Goal: Transaction & Acquisition: Purchase product/service

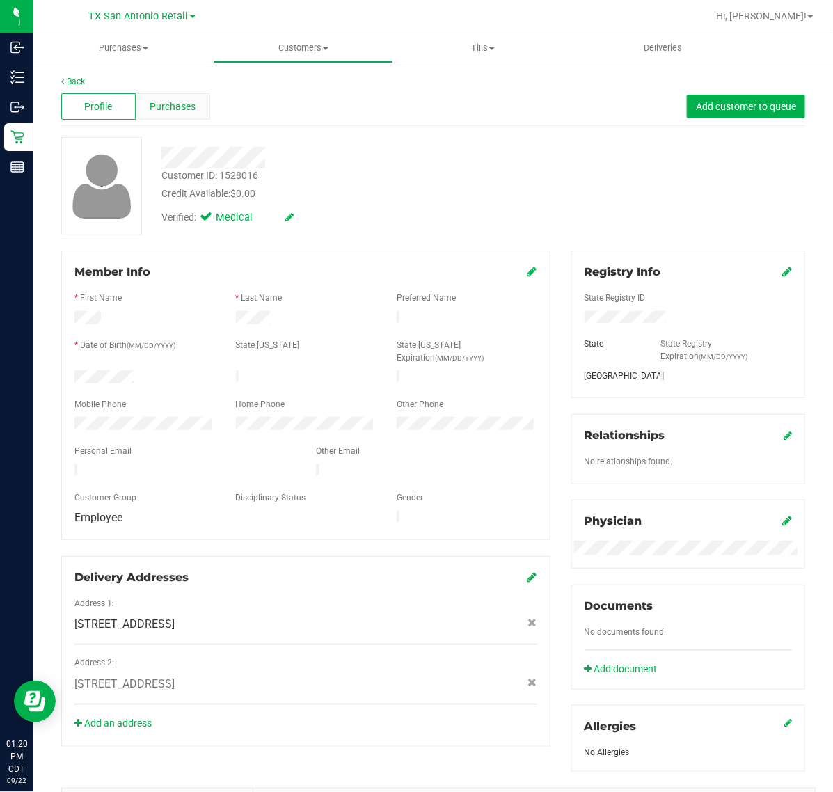
click at [153, 110] on span "Purchases" at bounding box center [173, 106] width 46 height 15
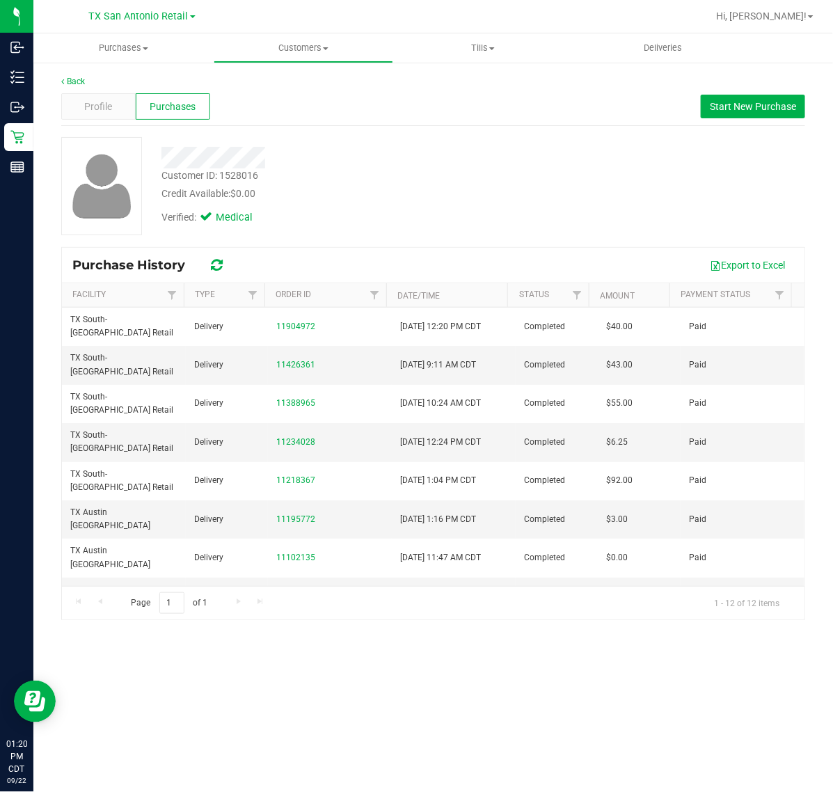
click at [771, 120] on div "Profile Purchases Start New Purchase" at bounding box center [433, 107] width 744 height 38
click at [771, 115] on button "Start New Purchase" at bounding box center [752, 107] width 104 height 24
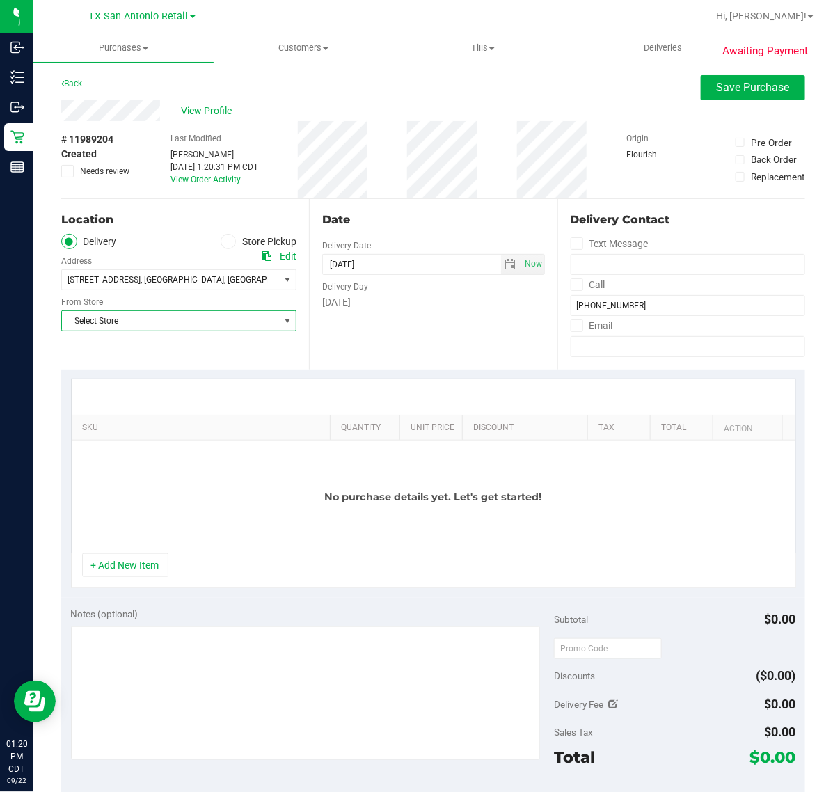
click at [278, 328] on span "select" at bounding box center [286, 320] width 17 height 19
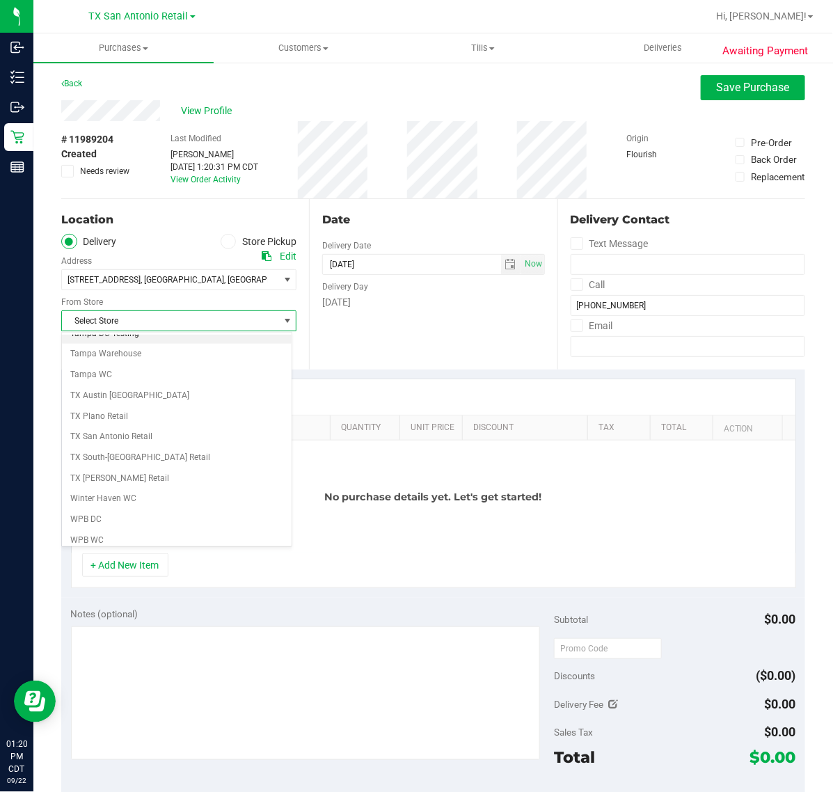
scroll to position [1031, 0]
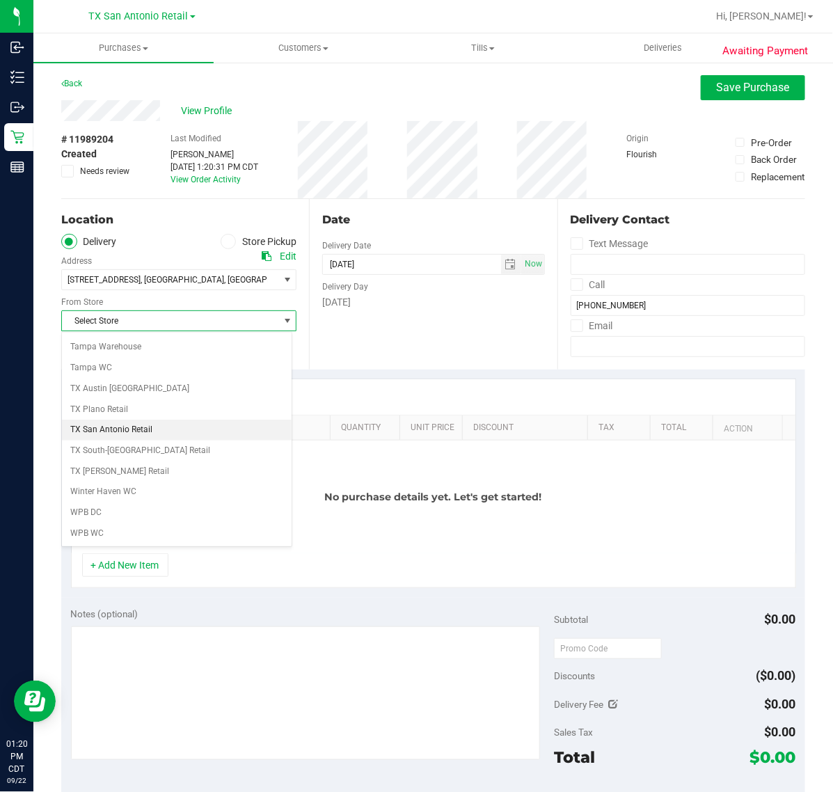
click at [214, 429] on li "TX San Antonio Retail" at bounding box center [177, 429] width 230 height 21
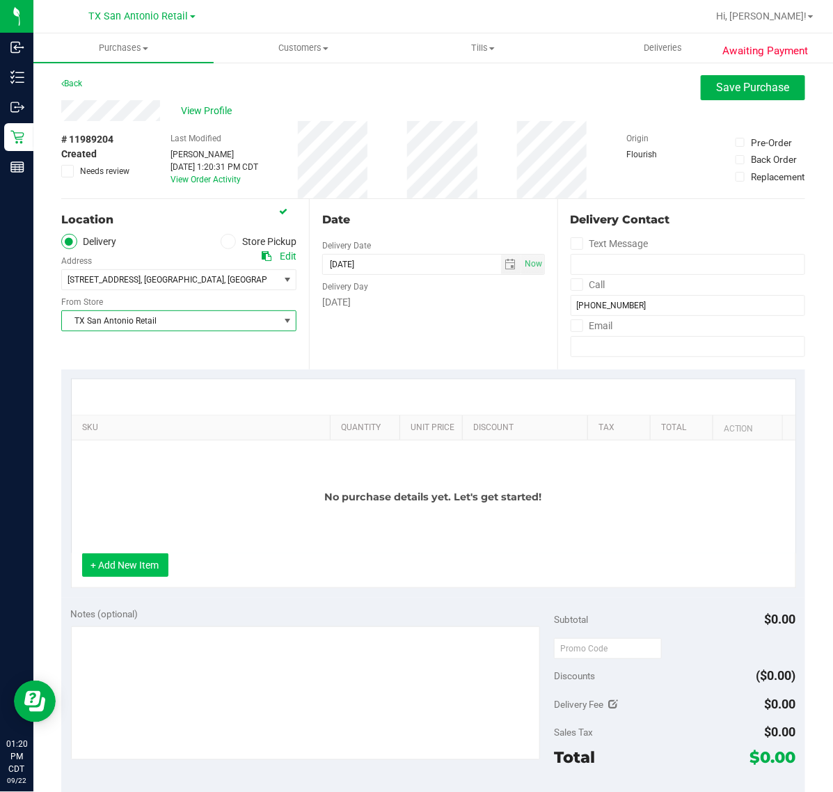
click at [148, 563] on button "+ Add New Item" at bounding box center [125, 565] width 86 height 24
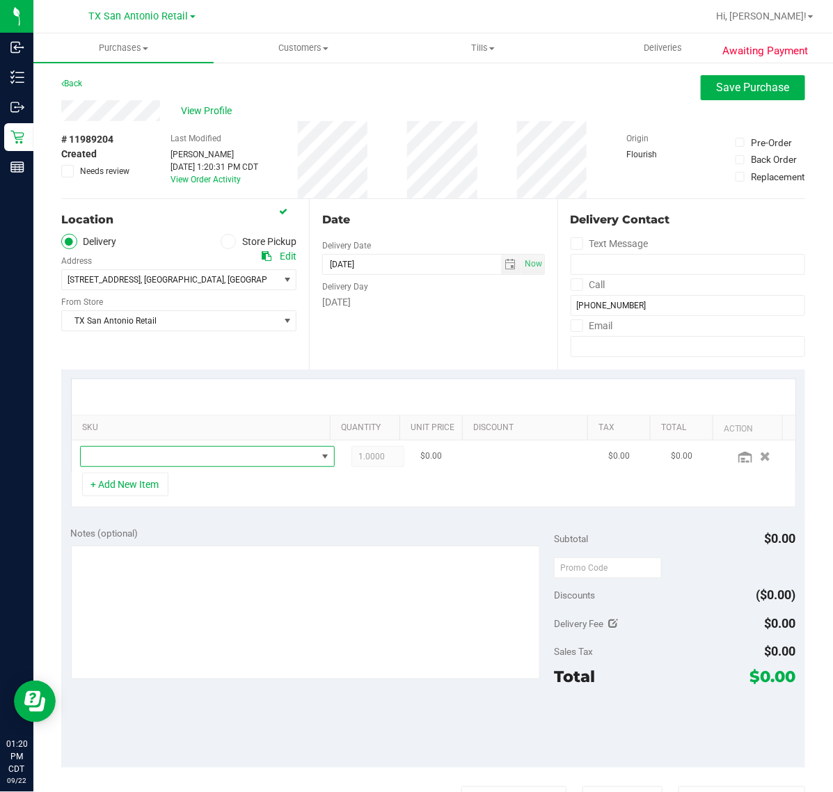
click at [205, 451] on span "NO DATA FOUND" at bounding box center [199, 456] width 236 height 19
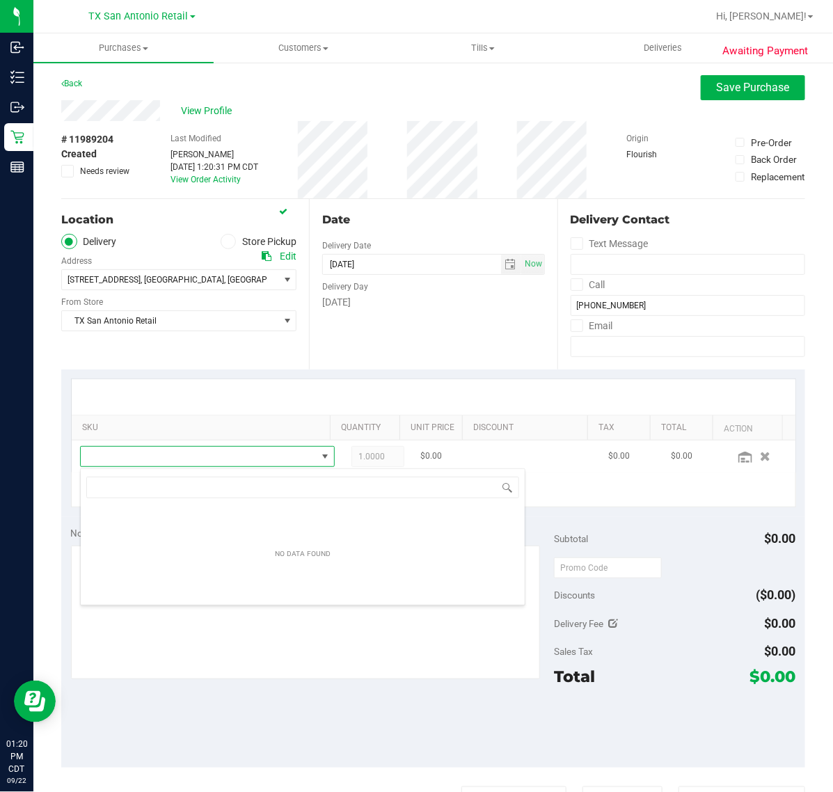
scroll to position [22, 228]
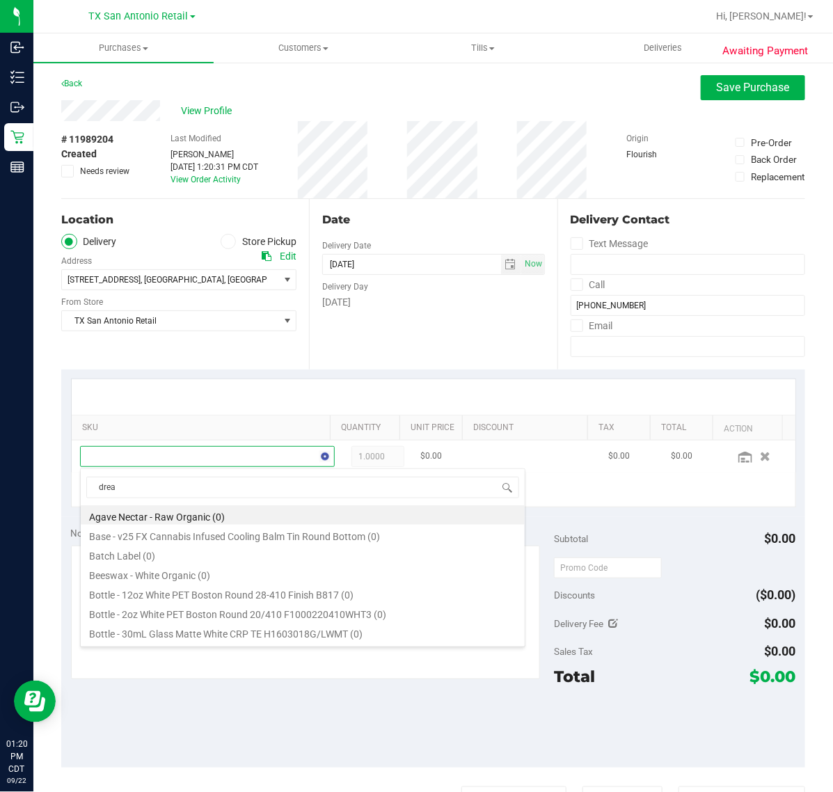
type input "dream"
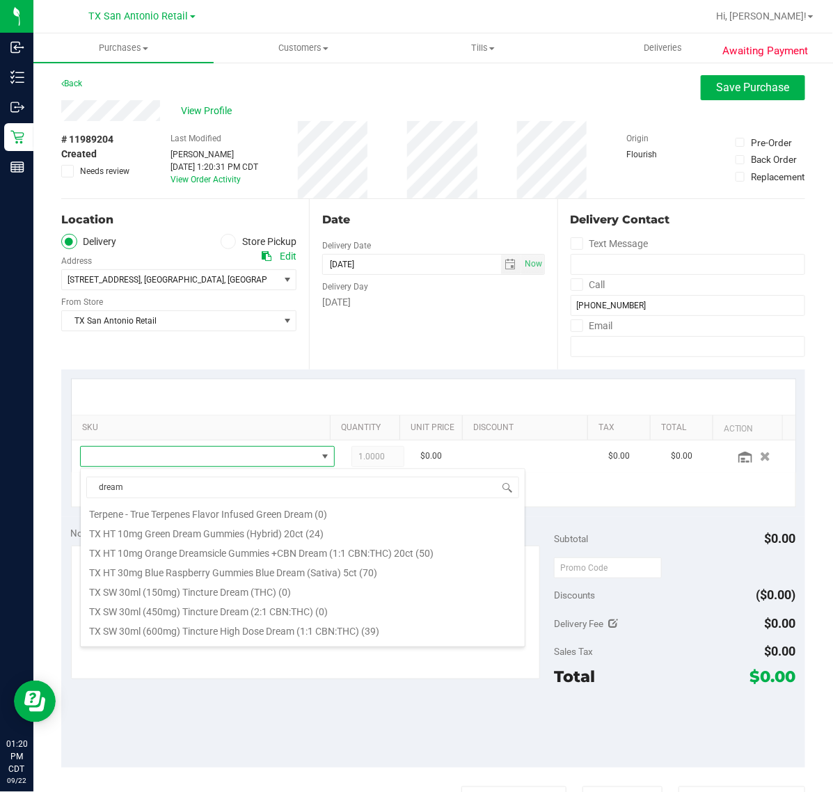
scroll to position [348, 0]
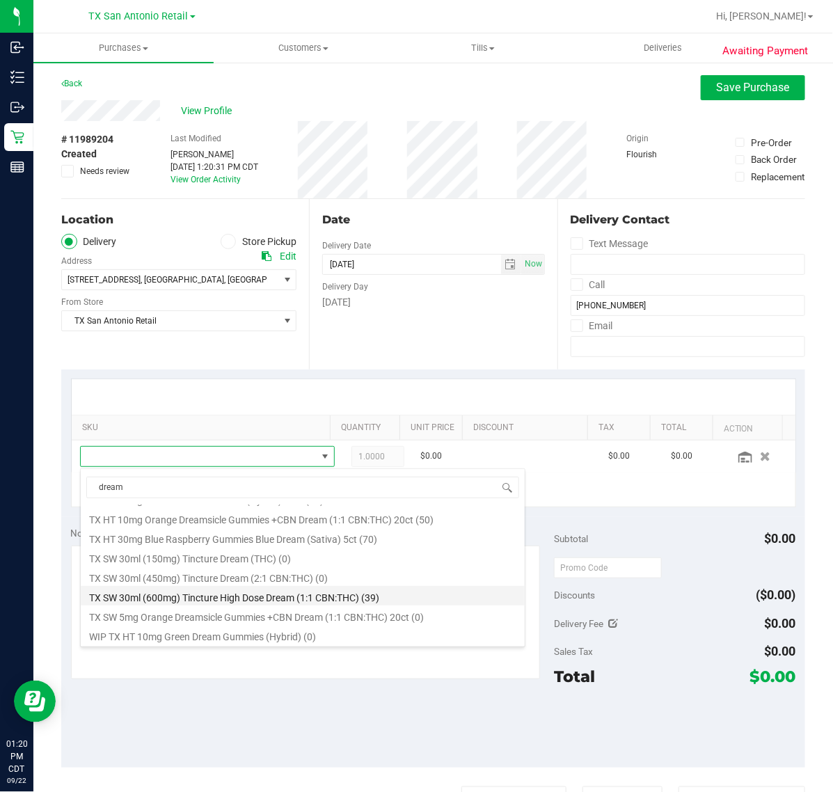
click at [209, 600] on li "TX SW 30ml (600mg) Tincture High Dose Dream (1:1 CBN:THC) (39)" at bounding box center [303, 595] width 444 height 19
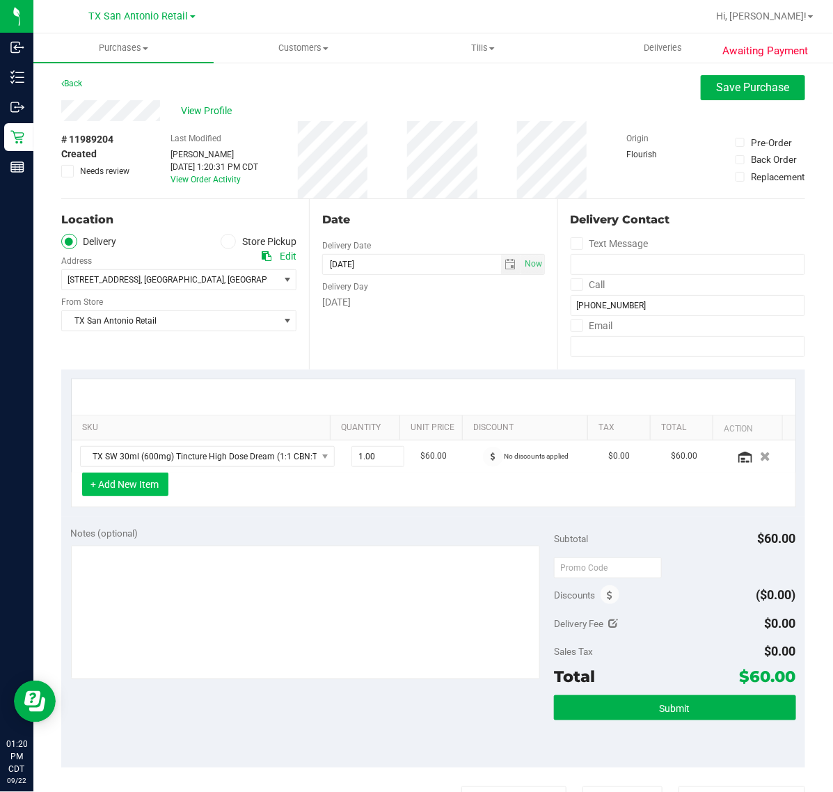
click at [143, 483] on button "+ Add New Item" at bounding box center [125, 484] width 86 height 24
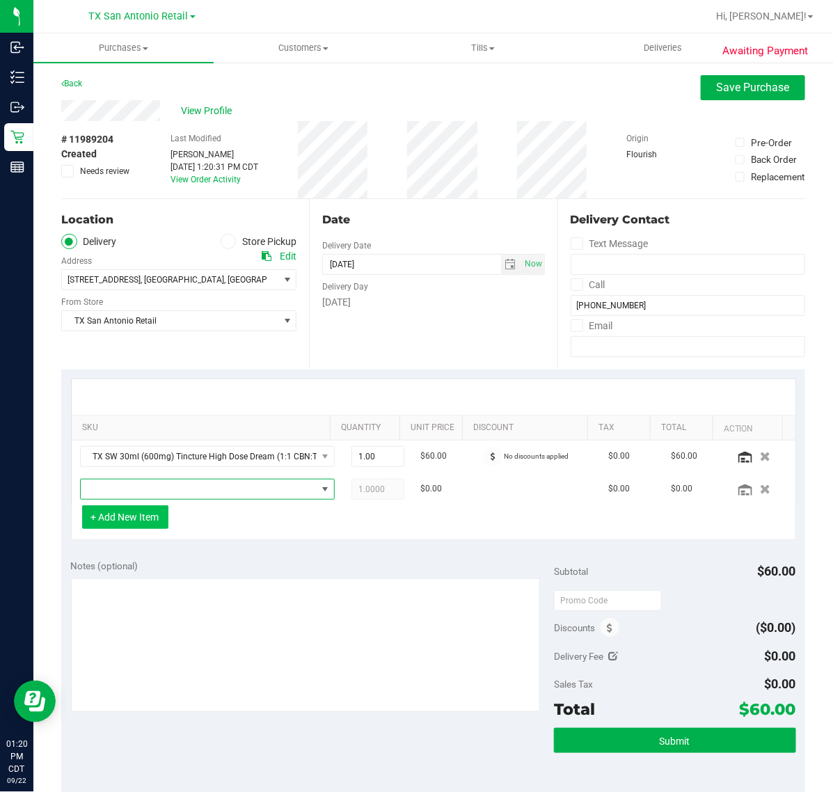
click at [143, 483] on span "NO DATA FOUND" at bounding box center [199, 488] width 236 height 19
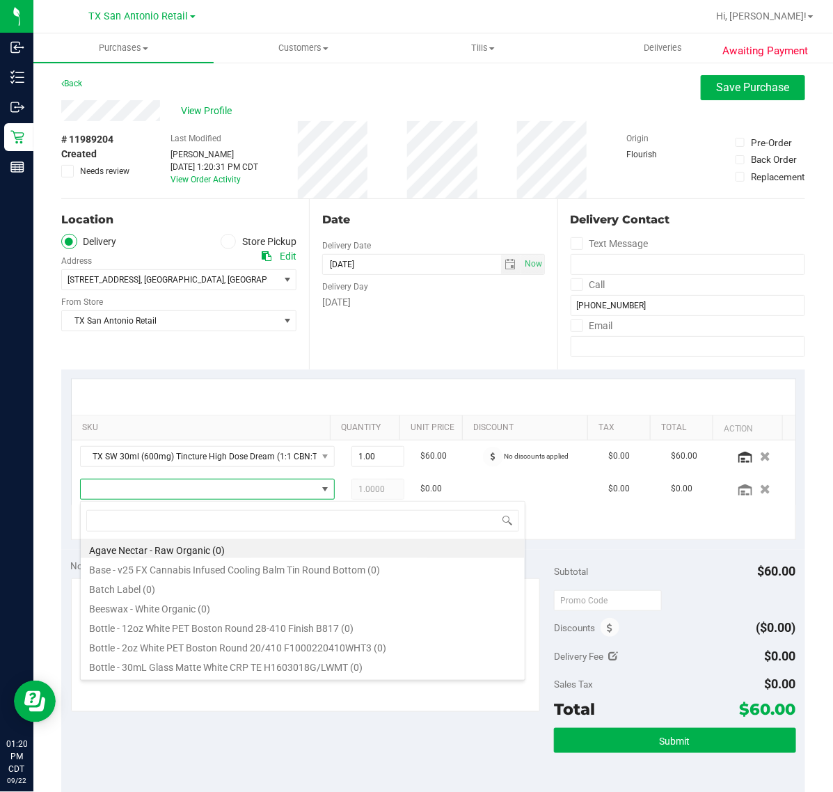
scroll to position [22, 228]
type input "nourish"
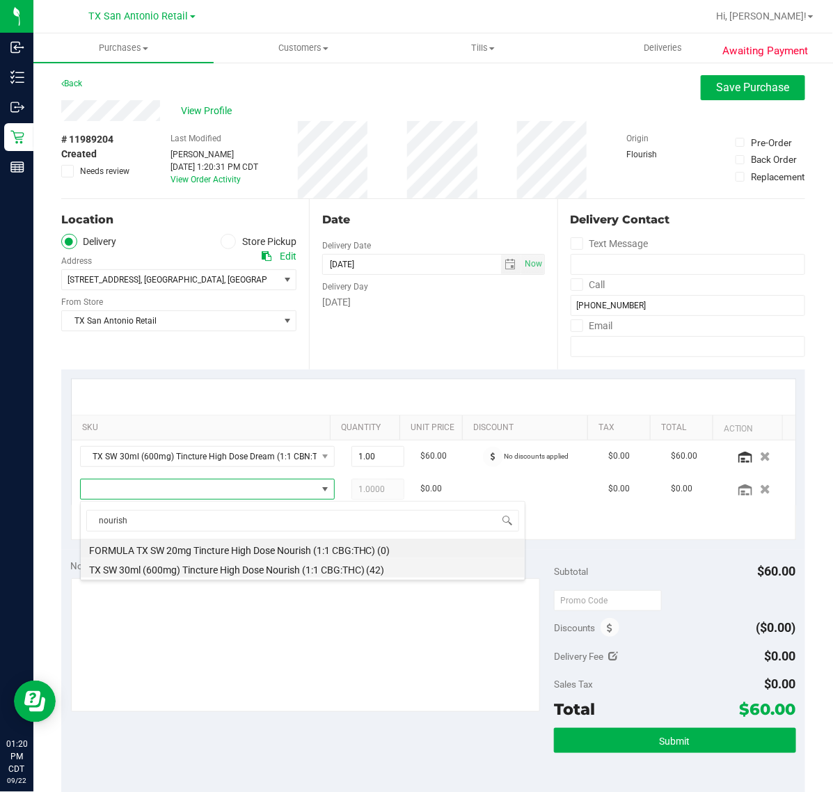
click at [159, 562] on li "TX SW 30ml (600mg) Tincture High Dose Nourish (1:1 CBG:THC) (42)" at bounding box center [303, 567] width 444 height 19
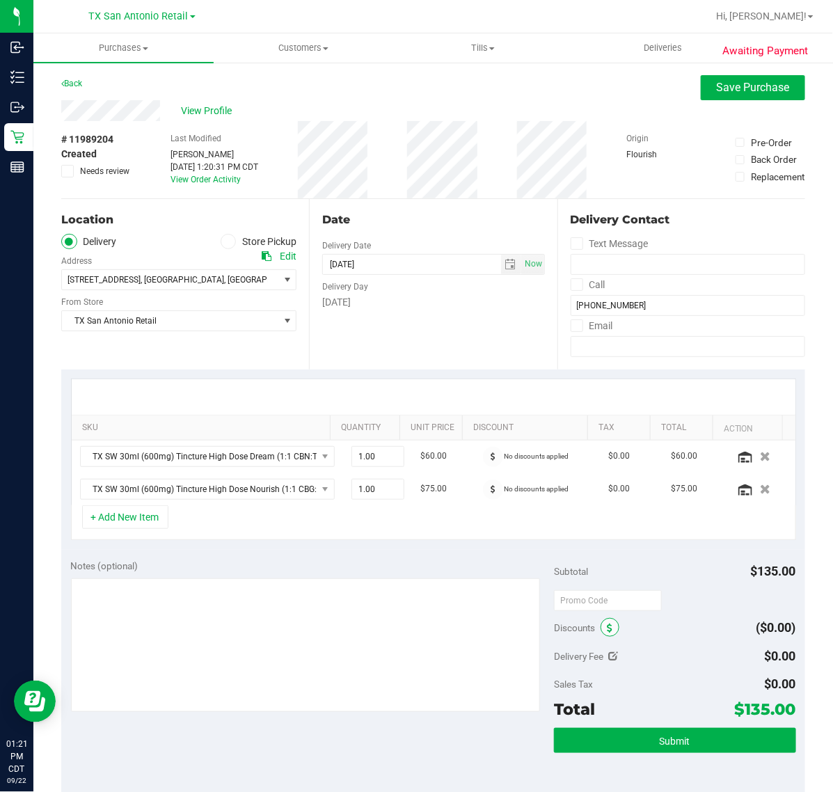
click at [607, 633] on icon at bounding box center [610, 628] width 6 height 10
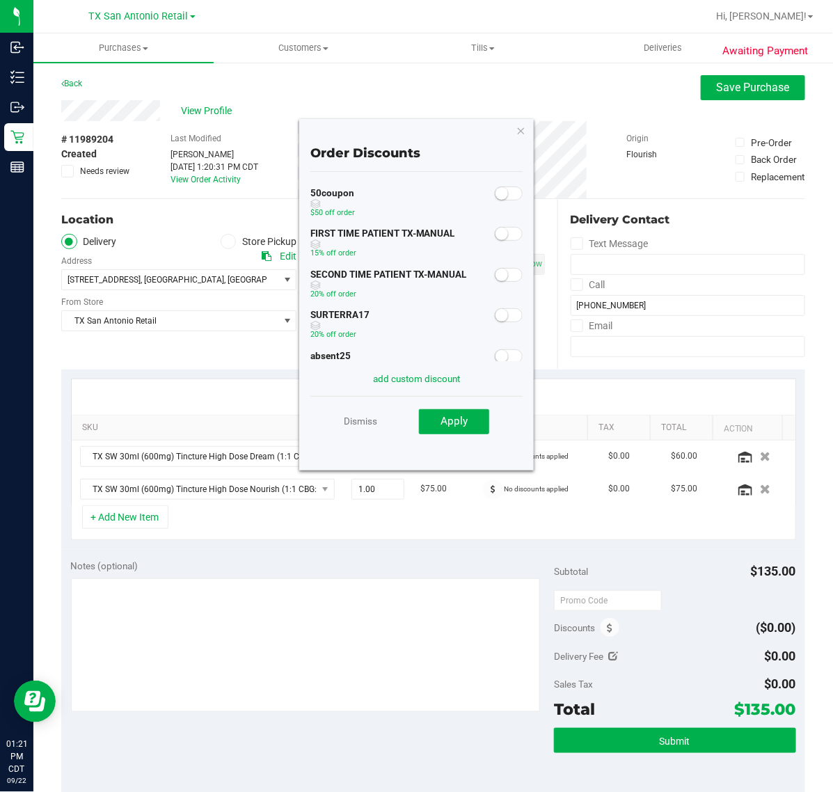
scroll to position [0, 0]
click at [425, 373] on link "add custom discount" at bounding box center [416, 378] width 87 height 11
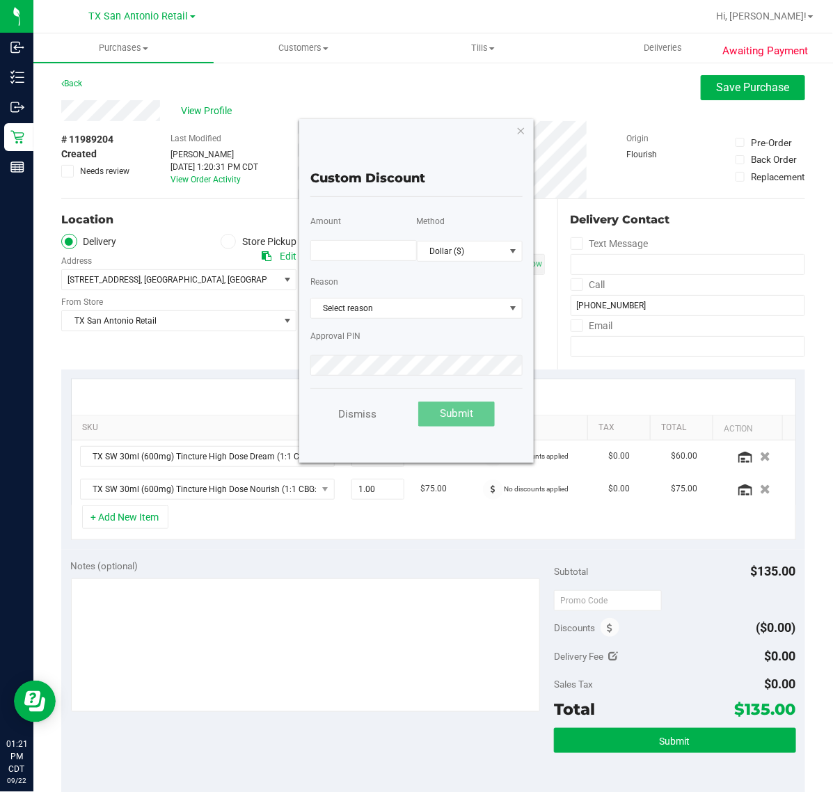
click at [390, 259] on p "Amount" at bounding box center [363, 235] width 106 height 54
click at [390, 250] on input "text" at bounding box center [363, 250] width 106 height 21
type input "75.00"
click at [470, 248] on span "Dollar ($)" at bounding box center [461, 250] width 88 height 19
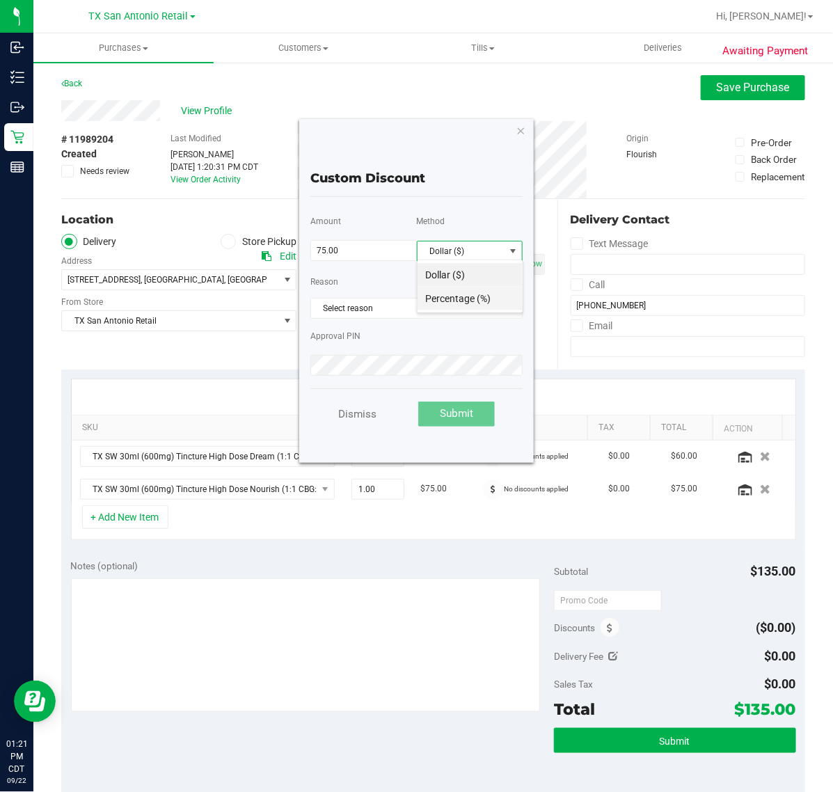
click at [473, 292] on li "Percentage (%)" at bounding box center [469, 299] width 105 height 24
click at [470, 310] on span "Select reason" at bounding box center [408, 307] width 194 height 19
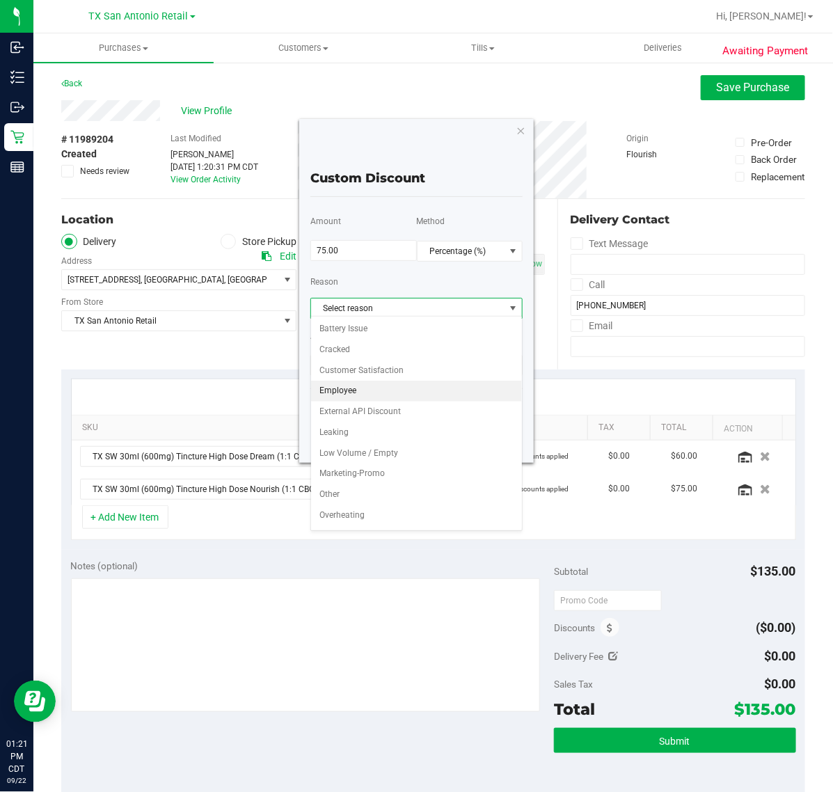
click at [461, 390] on li "Employee" at bounding box center [416, 390] width 211 height 21
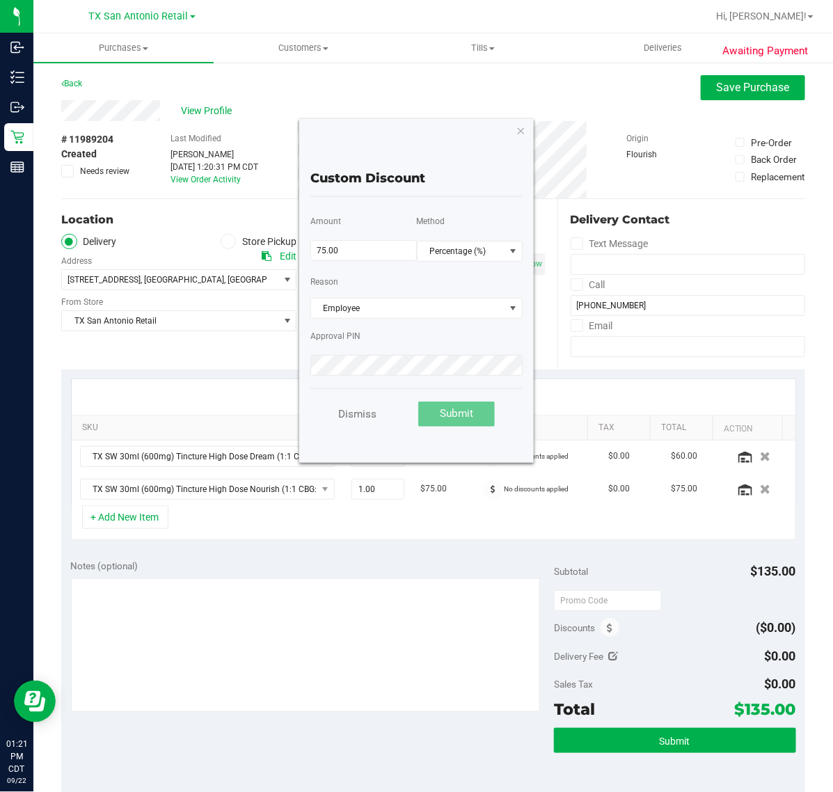
click at [477, 374] on p at bounding box center [416, 364] width 213 height 25
click at [486, 401] on button "Submit" at bounding box center [456, 413] width 77 height 25
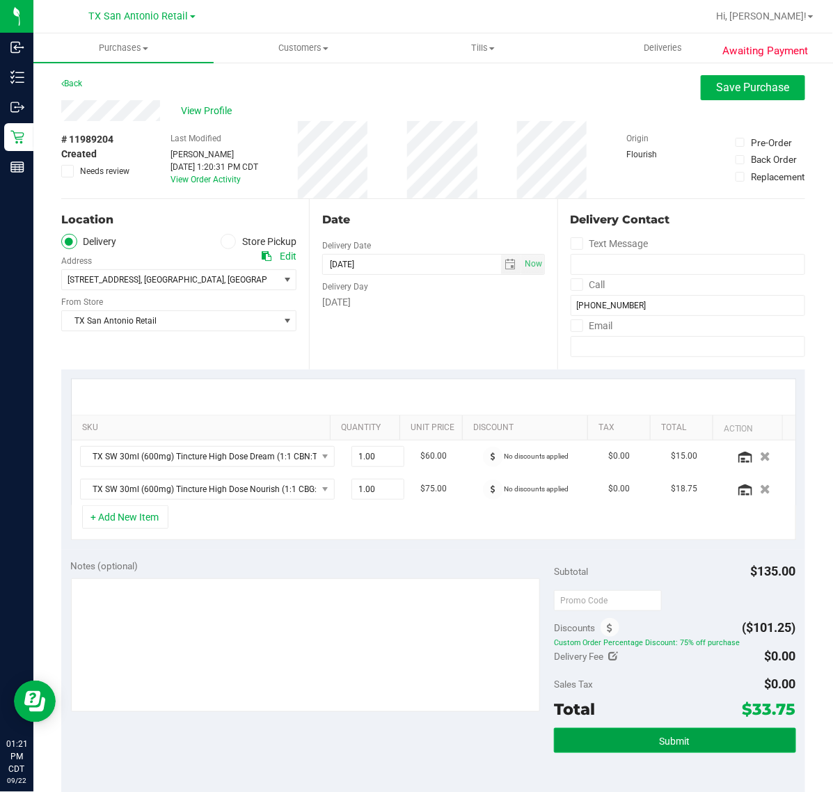
click at [632, 746] on button "Submit" at bounding box center [674, 740] width 241 height 25
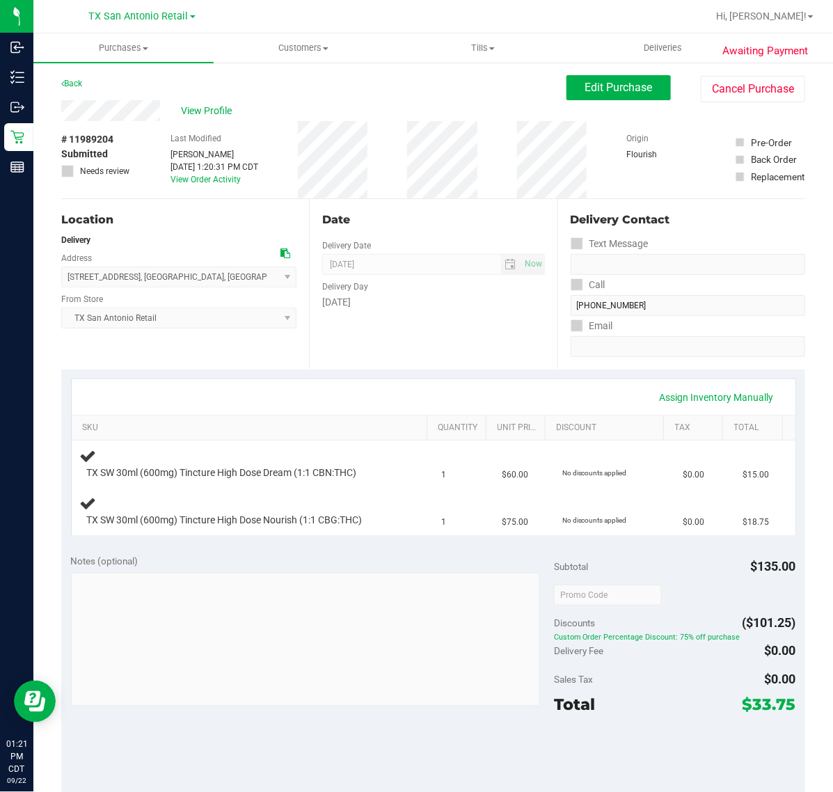
scroll to position [87, 0]
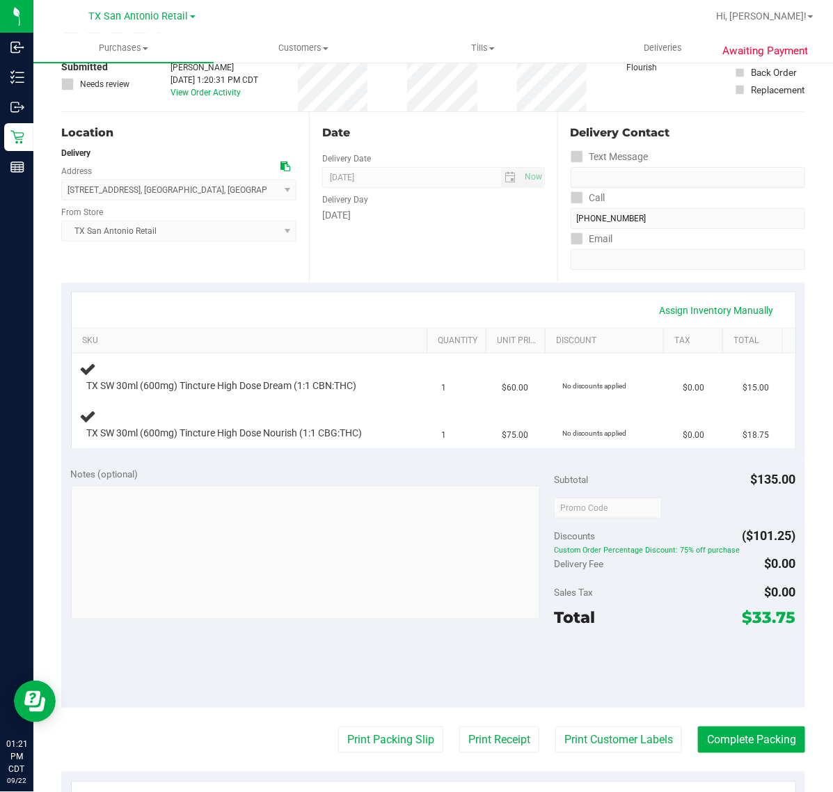
click at [523, 310] on div "Assign Inventory Manually" at bounding box center [433, 310] width 698 height 24
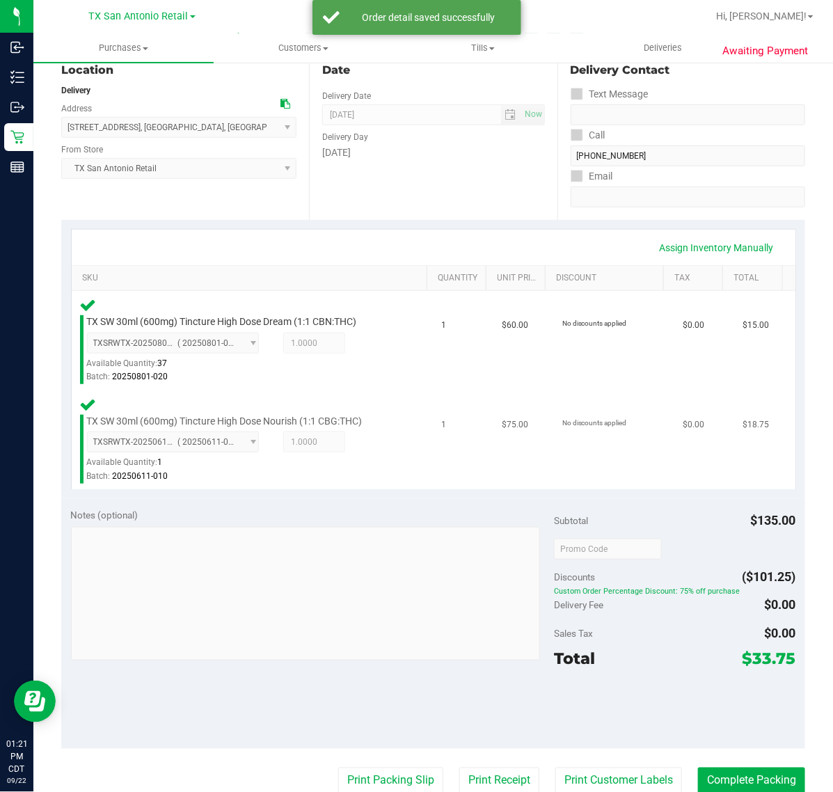
scroll to position [174, 0]
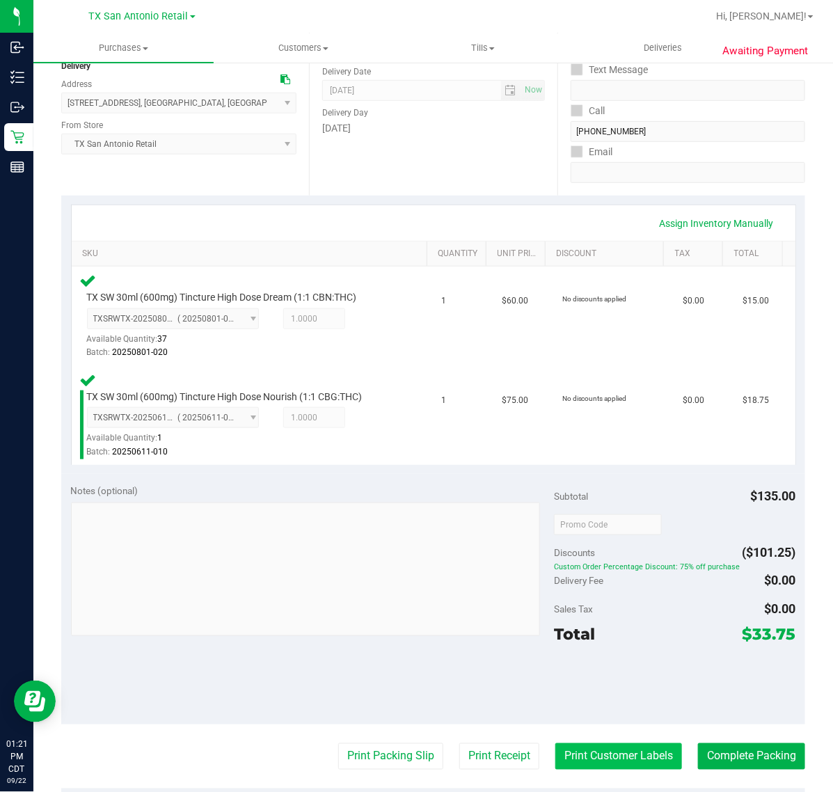
click at [563, 753] on button "Print Customer Labels" at bounding box center [618, 756] width 127 height 26
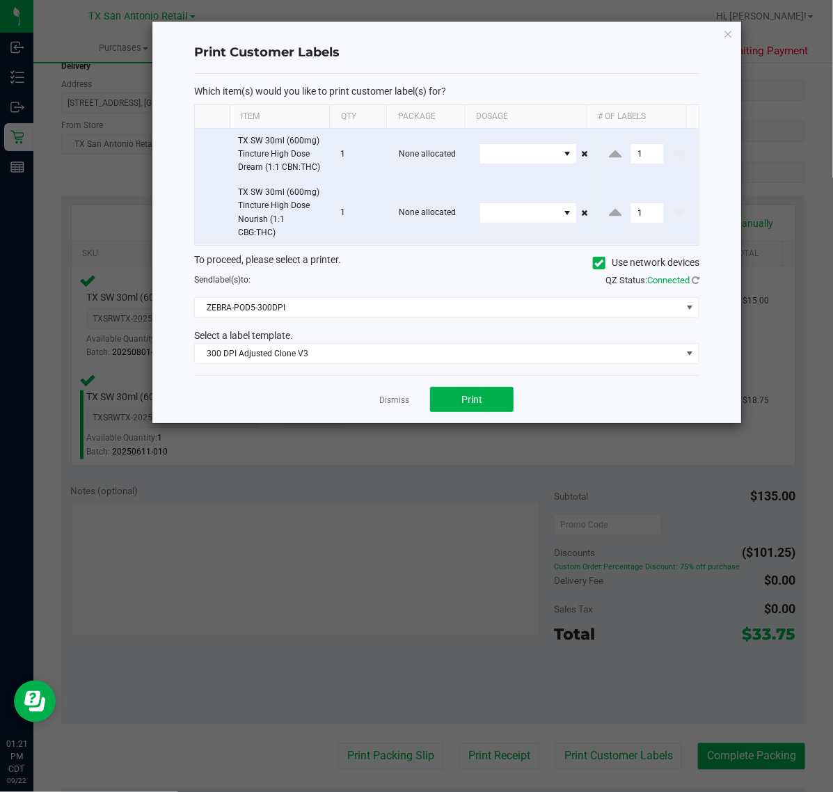
click at [477, 387] on div "Dismiss Print" at bounding box center [446, 399] width 505 height 48
click at [458, 396] on button "Print" at bounding box center [471, 399] width 83 height 25
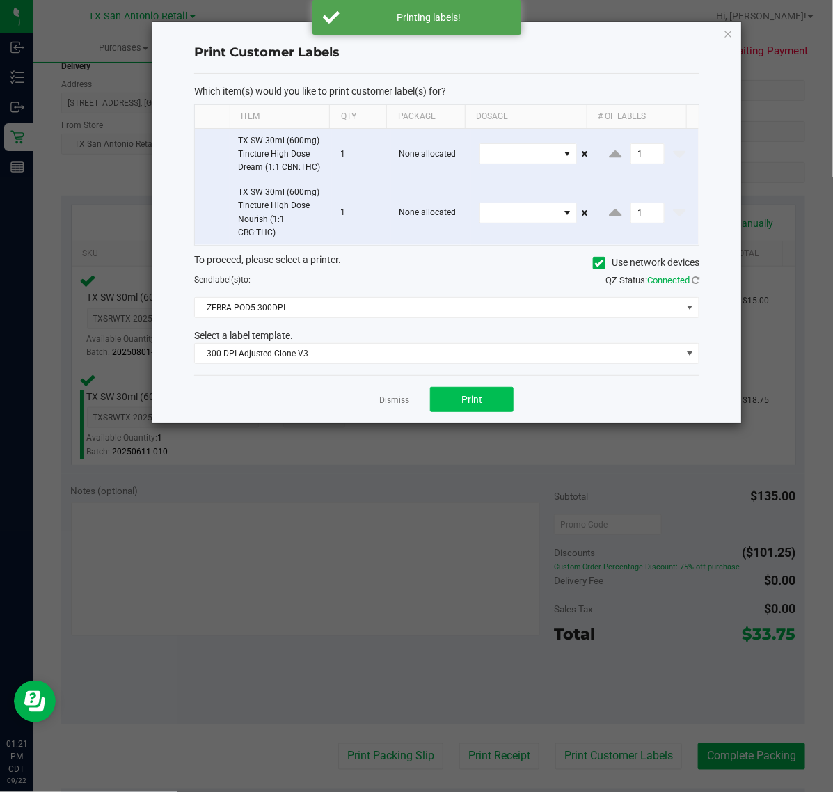
click at [387, 401] on link "Dismiss" at bounding box center [394, 400] width 30 height 12
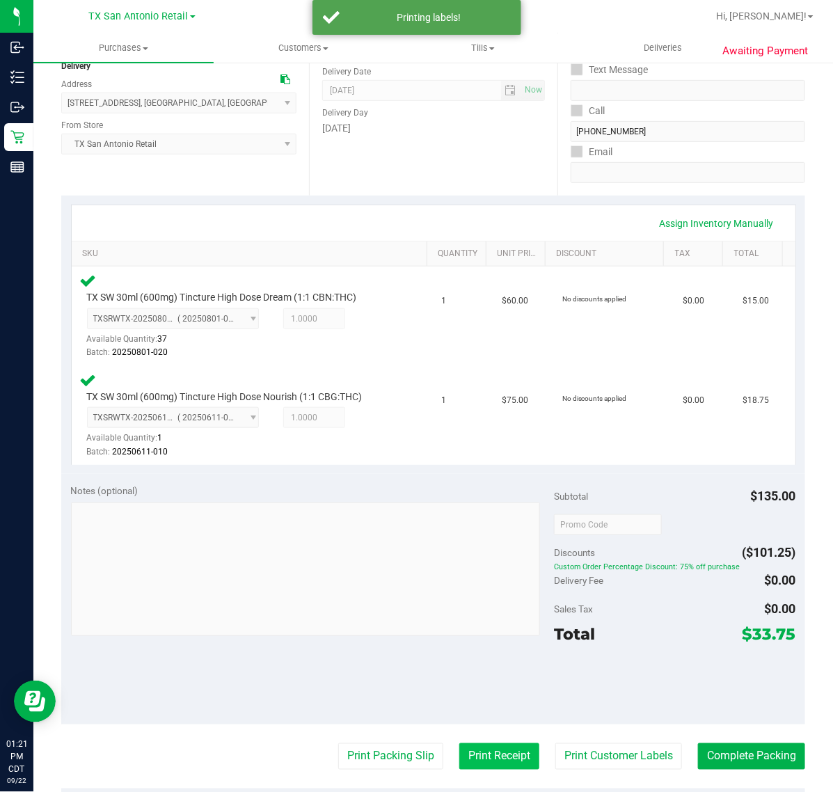
click at [503, 755] on button "Print Receipt" at bounding box center [499, 756] width 80 height 26
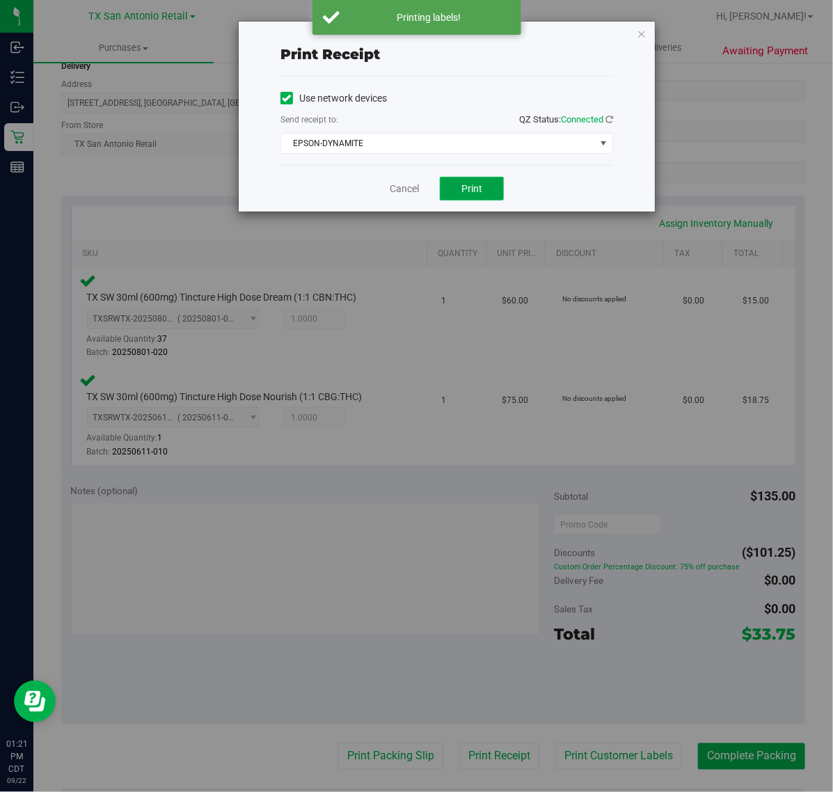
click at [492, 200] on button "Print" at bounding box center [472, 189] width 64 height 24
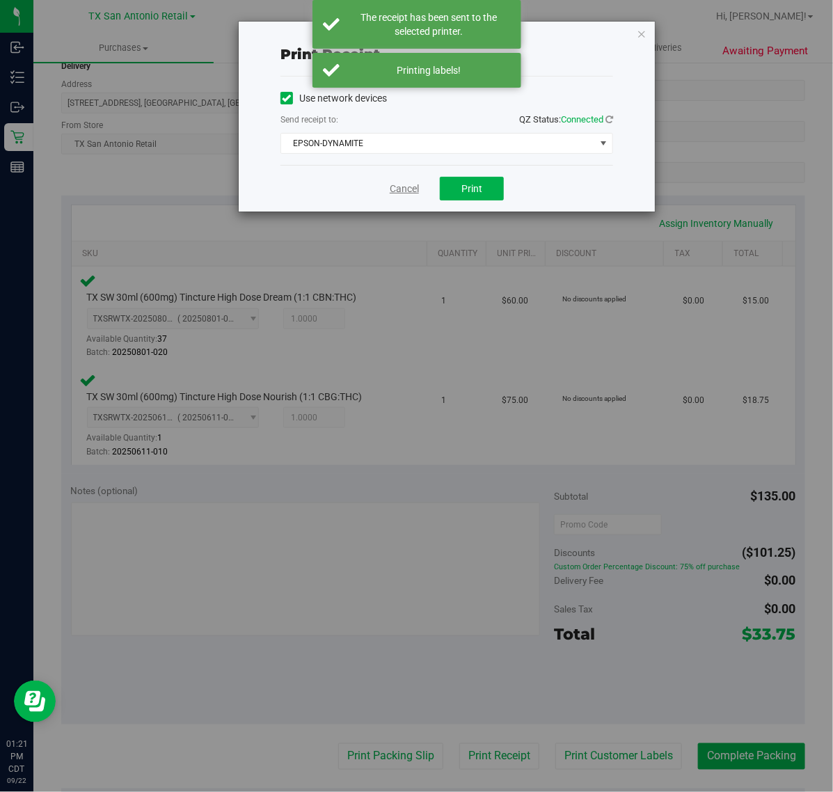
click at [411, 196] on link "Cancel" at bounding box center [404, 189] width 29 height 15
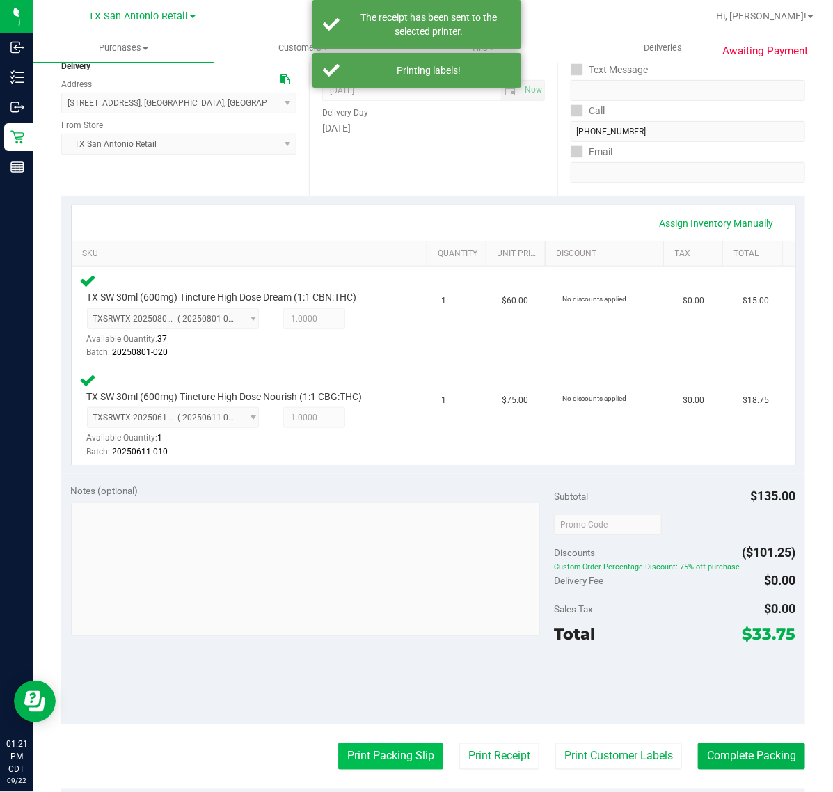
click at [390, 767] on button "Print Packing Slip" at bounding box center [390, 756] width 105 height 26
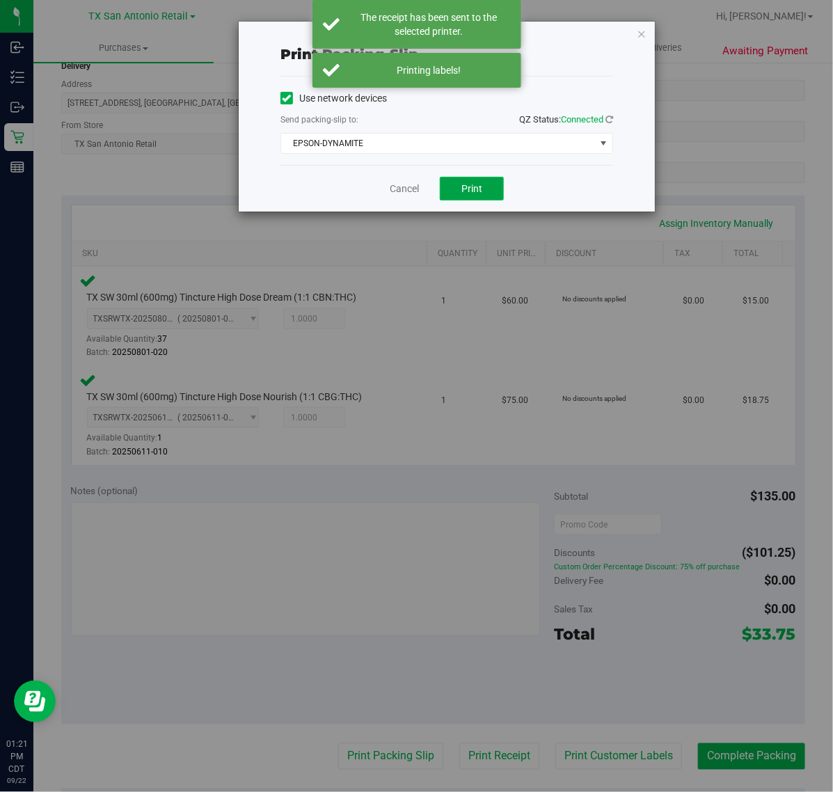
click at [467, 200] on button "Print" at bounding box center [472, 189] width 64 height 24
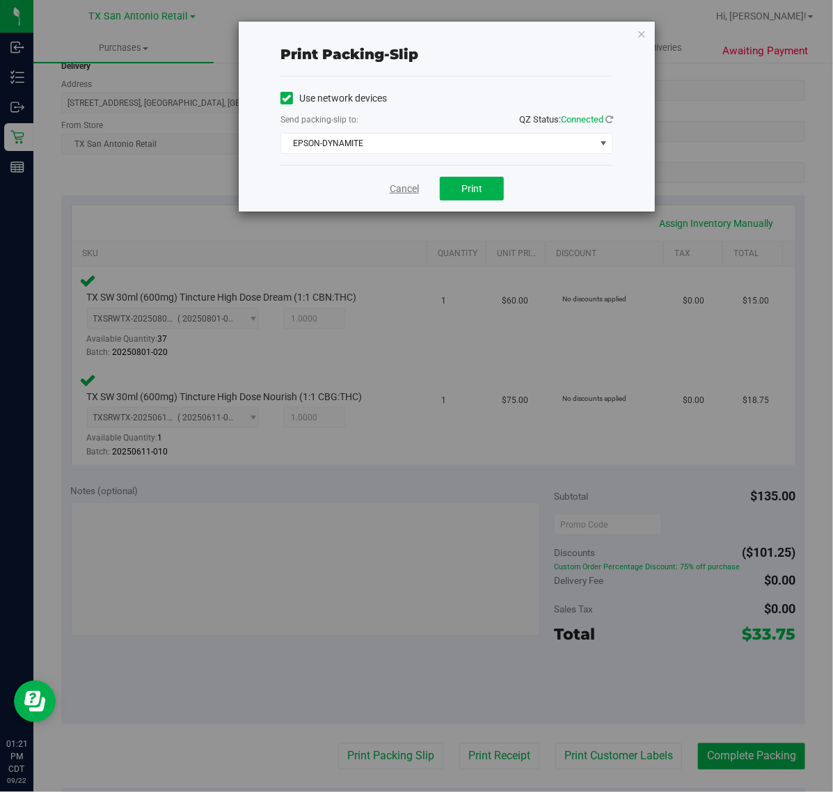
click at [394, 195] on link "Cancel" at bounding box center [404, 189] width 29 height 15
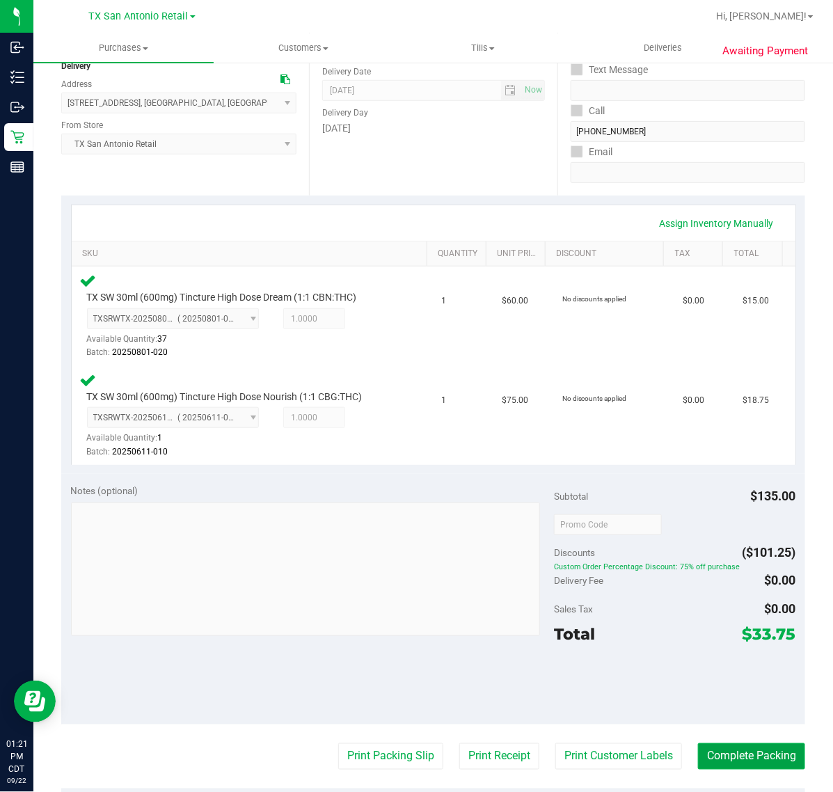
click at [721, 751] on button "Complete Packing" at bounding box center [751, 756] width 107 height 26
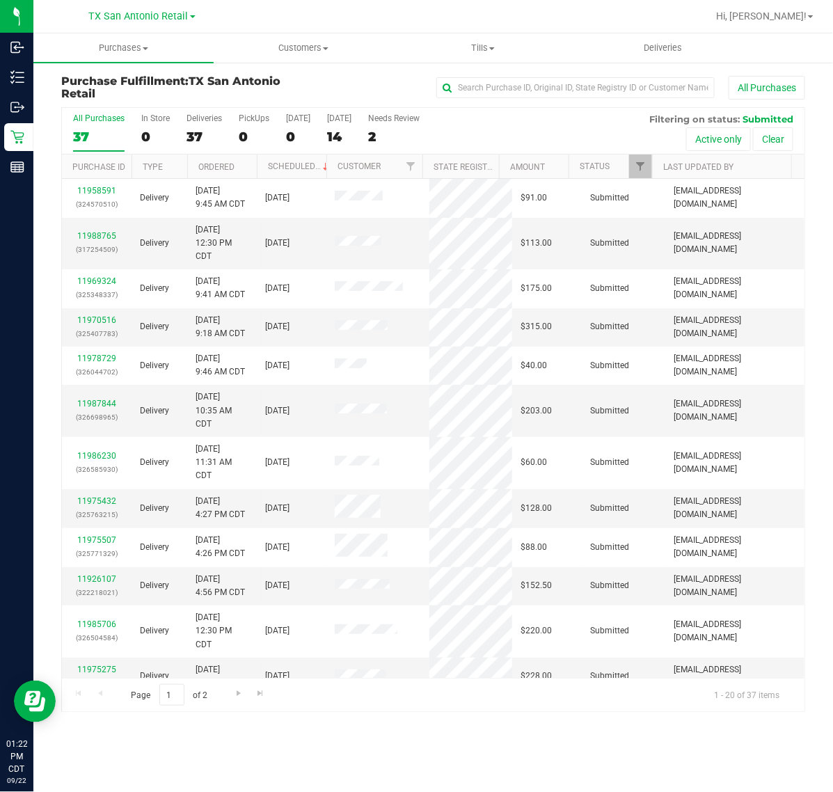
click at [644, 33] on link "Deliveries" at bounding box center [663, 47] width 180 height 29
